Goal: Task Accomplishment & Management: Manage account settings

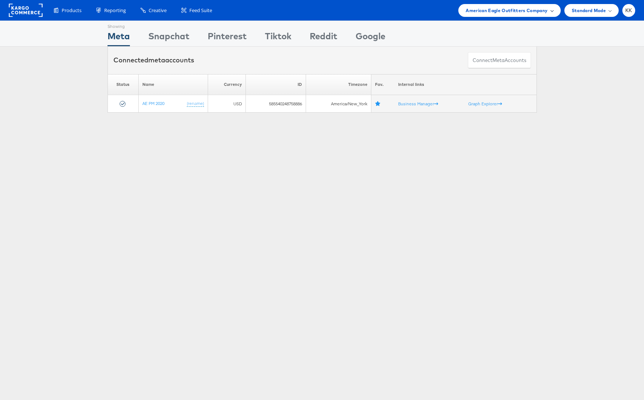
click at [529, 14] on span "American Eagle Outfitters Company" at bounding box center [507, 11] width 82 height 8
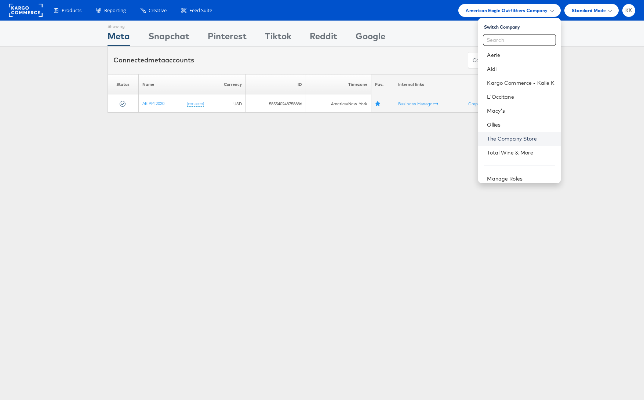
click at [523, 140] on link "The Company Store" at bounding box center [521, 138] width 68 height 7
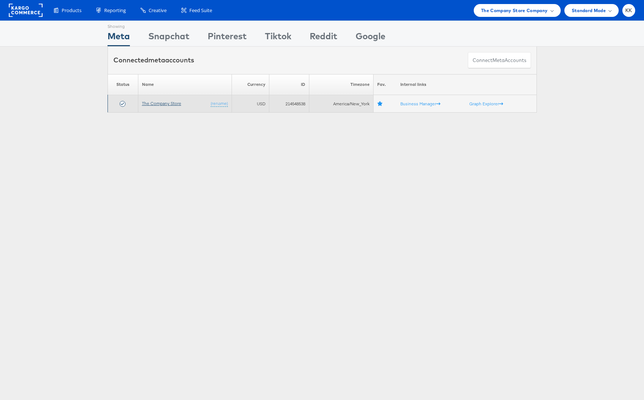
click at [167, 105] on link "The Company Store" at bounding box center [161, 104] width 39 height 6
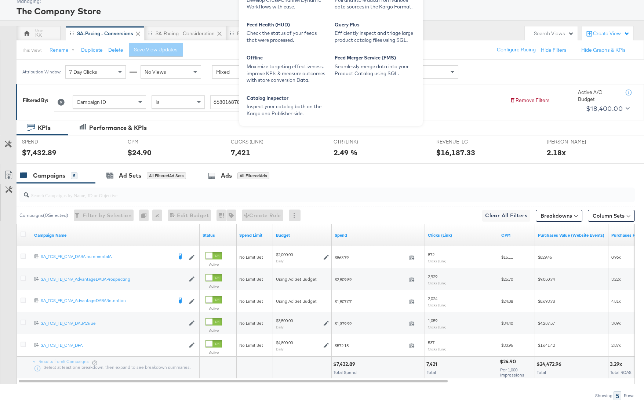
scroll to position [43, 0]
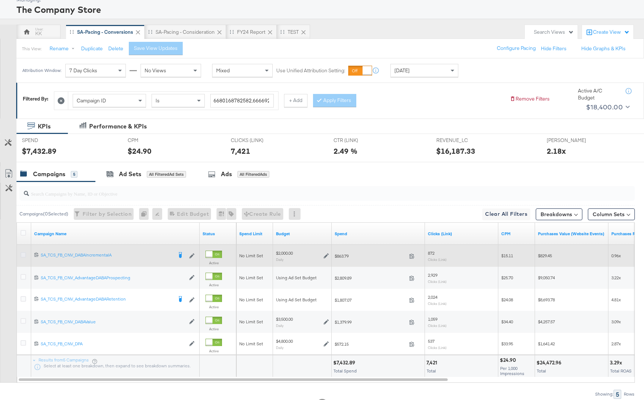
click at [22, 255] on icon at bounding box center [24, 255] width 6 height 6
click at [0, 0] on input "checkbox" at bounding box center [0, 0] width 0 height 0
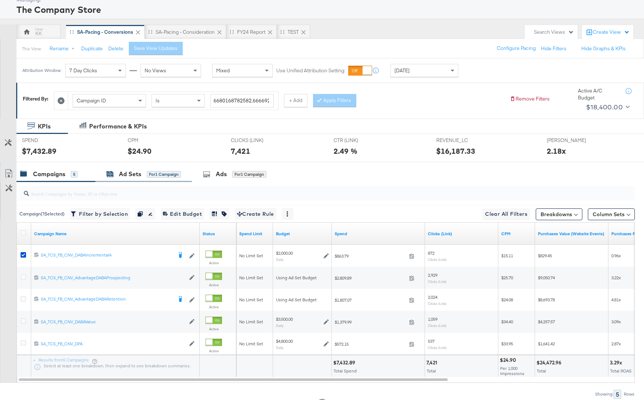
click at [139, 175] on div "Ad Sets" at bounding box center [130, 174] width 22 height 8
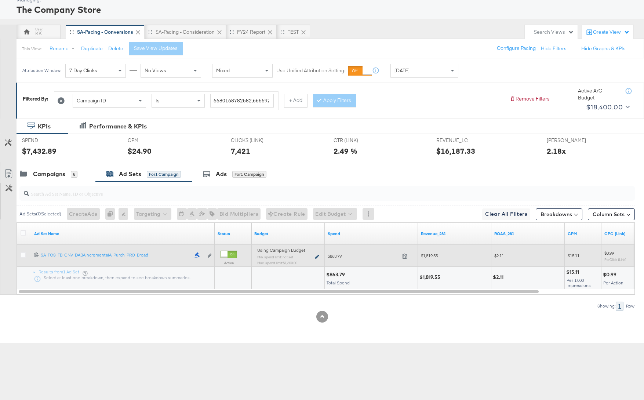
click at [318, 255] on icon at bounding box center [317, 257] width 4 height 4
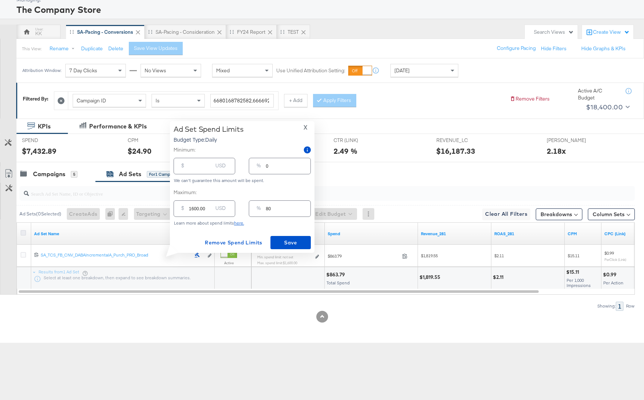
click at [21, 233] on icon at bounding box center [24, 233] width 6 height 6
click at [0, 0] on input "checkbox" at bounding box center [0, 0] width 0 height 0
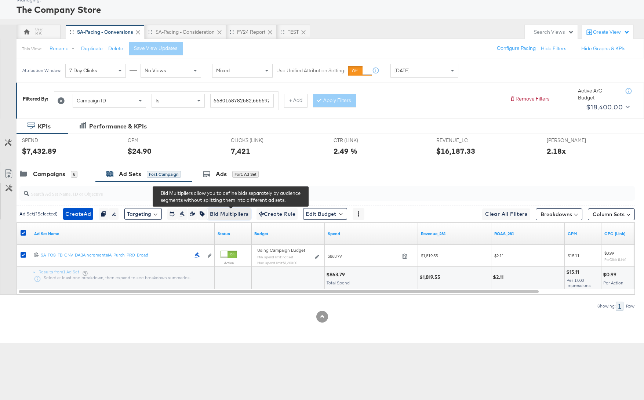
click at [230, 212] on span "Bid Multipliers" at bounding box center [229, 214] width 39 height 9
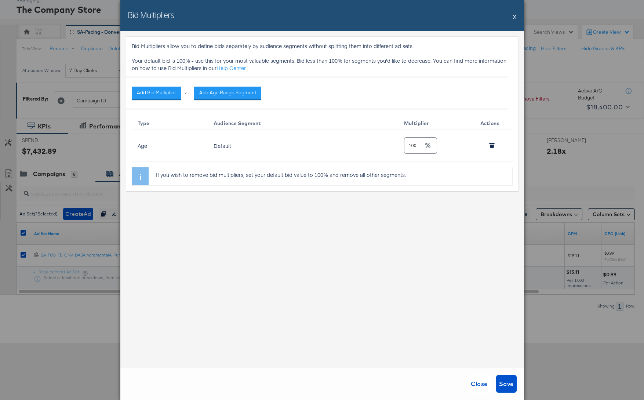
click at [514, 15] on button "X" at bounding box center [515, 16] width 4 height 15
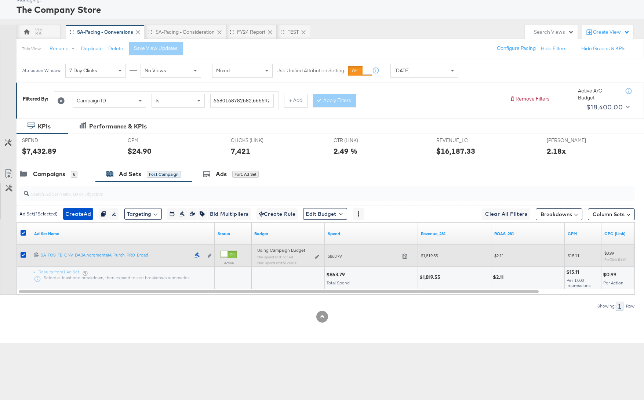
click at [309, 258] on div "Using Campaign Budget Min. spend limit: not set Max. spend limit : $1,600.00 Ed…" at bounding box center [288, 259] width 62 height 17
click at [316, 258] on div "Using Campaign Budget Min. spend limit: not set Max. spend limit : $1,600.00 Ed…" at bounding box center [288, 259] width 62 height 17
click at [317, 255] on icon at bounding box center [317, 257] width 4 height 4
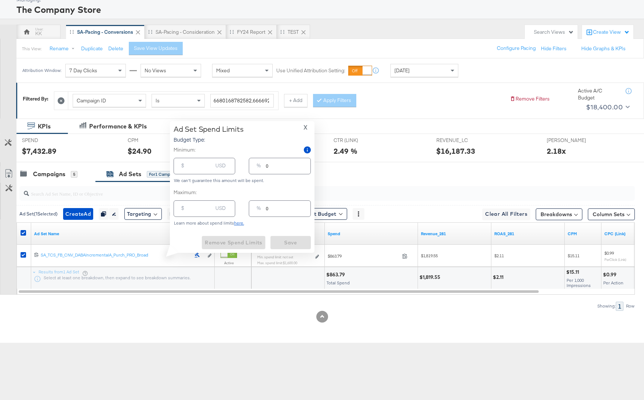
type input "1600.00"
type input "80"
click at [193, 210] on input "1600.00" at bounding box center [200, 206] width 23 height 16
type input "100.00"
type input "5"
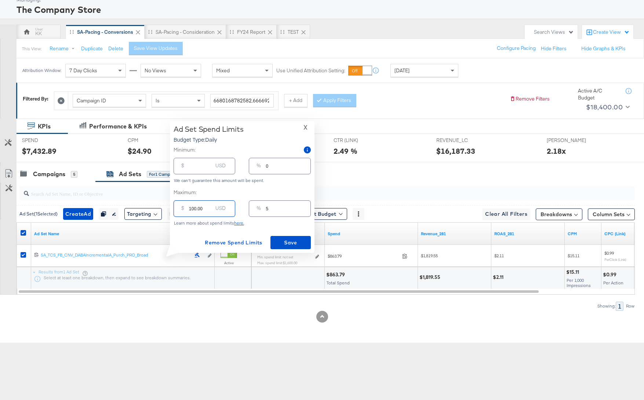
type input "1200.00"
type input "60"
type input "1200.00"
click at [294, 241] on span "Save" at bounding box center [290, 242] width 34 height 9
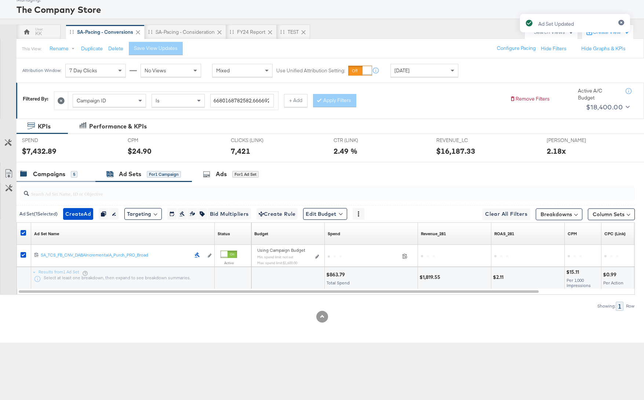
click at [55, 174] on div "Campaigns" at bounding box center [49, 174] width 32 height 8
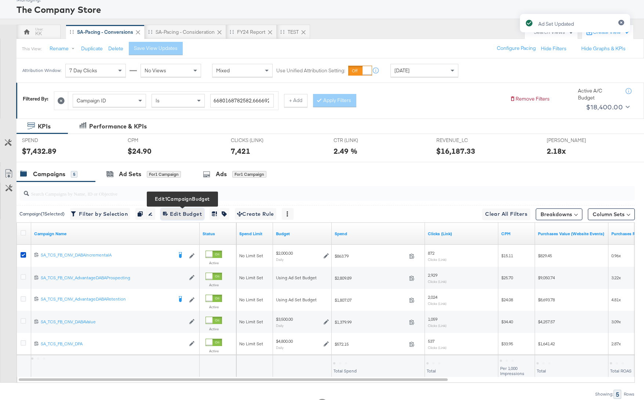
click at [181, 210] on span "Edit 1 Campaign Budget Edit Budget" at bounding box center [182, 214] width 39 height 9
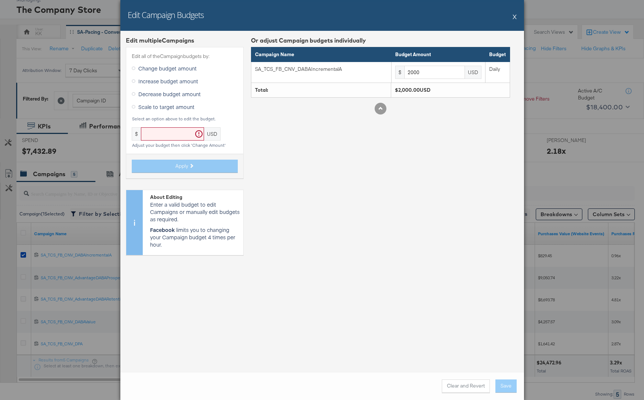
click at [176, 93] on span "Decrease budget amount" at bounding box center [169, 93] width 62 height 7
click at [0, 0] on input "Decrease budget amount" at bounding box center [0, 0] width 0 height 0
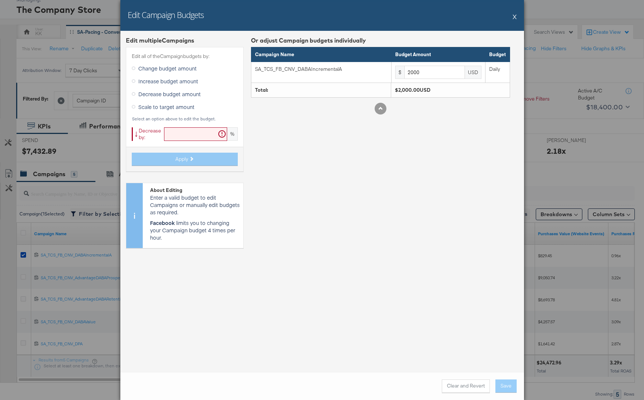
click at [180, 130] on input "text" at bounding box center [195, 134] width 63 height 14
type input "19"
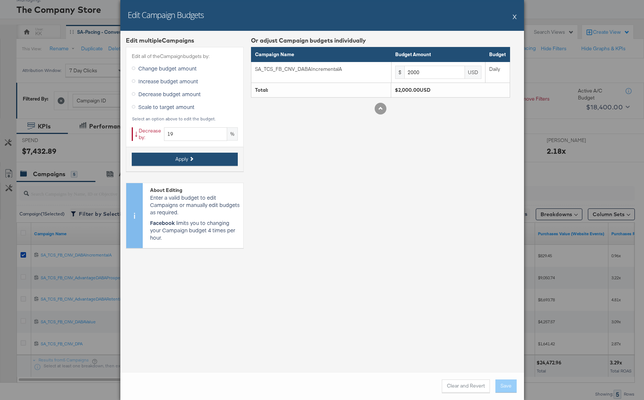
click at [176, 159] on span "Apply" at bounding box center [181, 159] width 13 height 7
type input "1620"
click at [506, 385] on button "Save" at bounding box center [505, 385] width 21 height 13
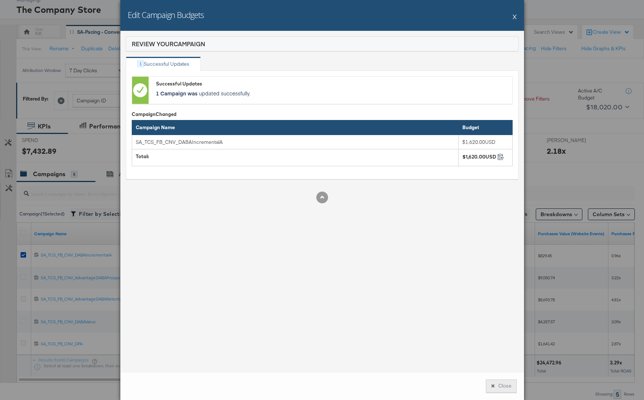
click at [503, 386] on button "Close" at bounding box center [501, 385] width 31 height 13
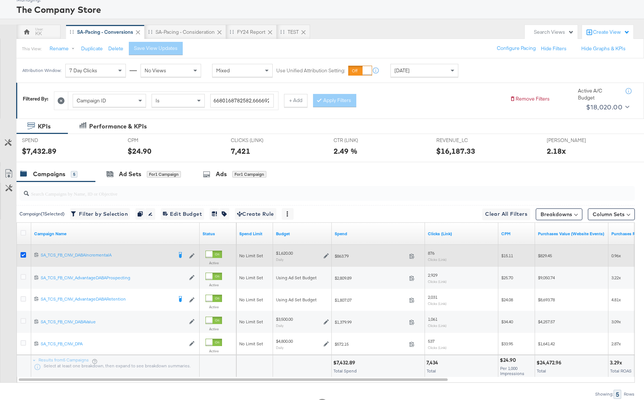
click at [22, 252] on icon at bounding box center [24, 255] width 6 height 6
click at [0, 0] on input "checkbox" at bounding box center [0, 0] width 0 height 0
